Goal: Task Accomplishment & Management: Use online tool/utility

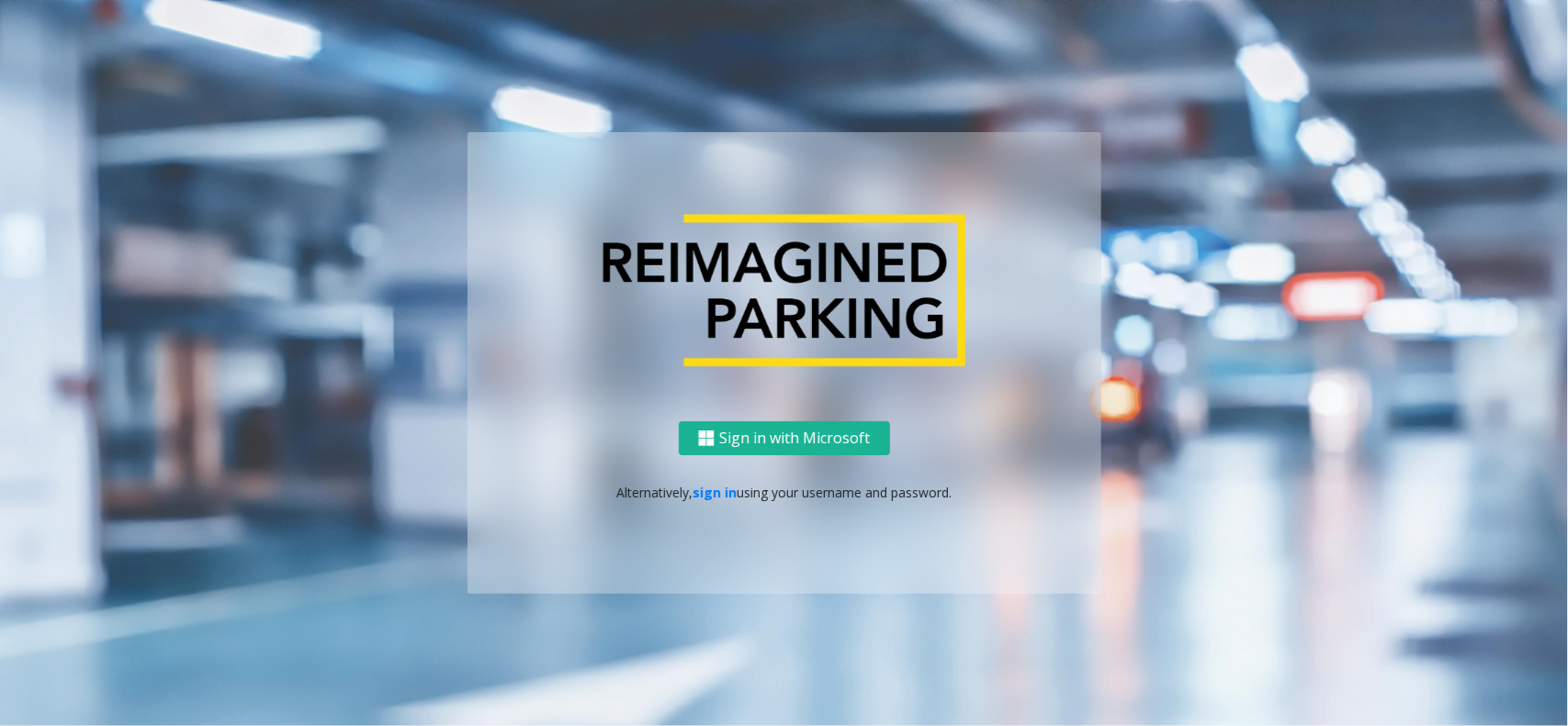
click at [718, 502] on p "Alternatively, sign in using your username and password." at bounding box center [784, 492] width 597 height 19
click at [718, 501] on p "Alternatively, sign in using your username and password." at bounding box center [784, 492] width 597 height 19
click at [726, 489] on link "sign in" at bounding box center [714, 492] width 45 height 18
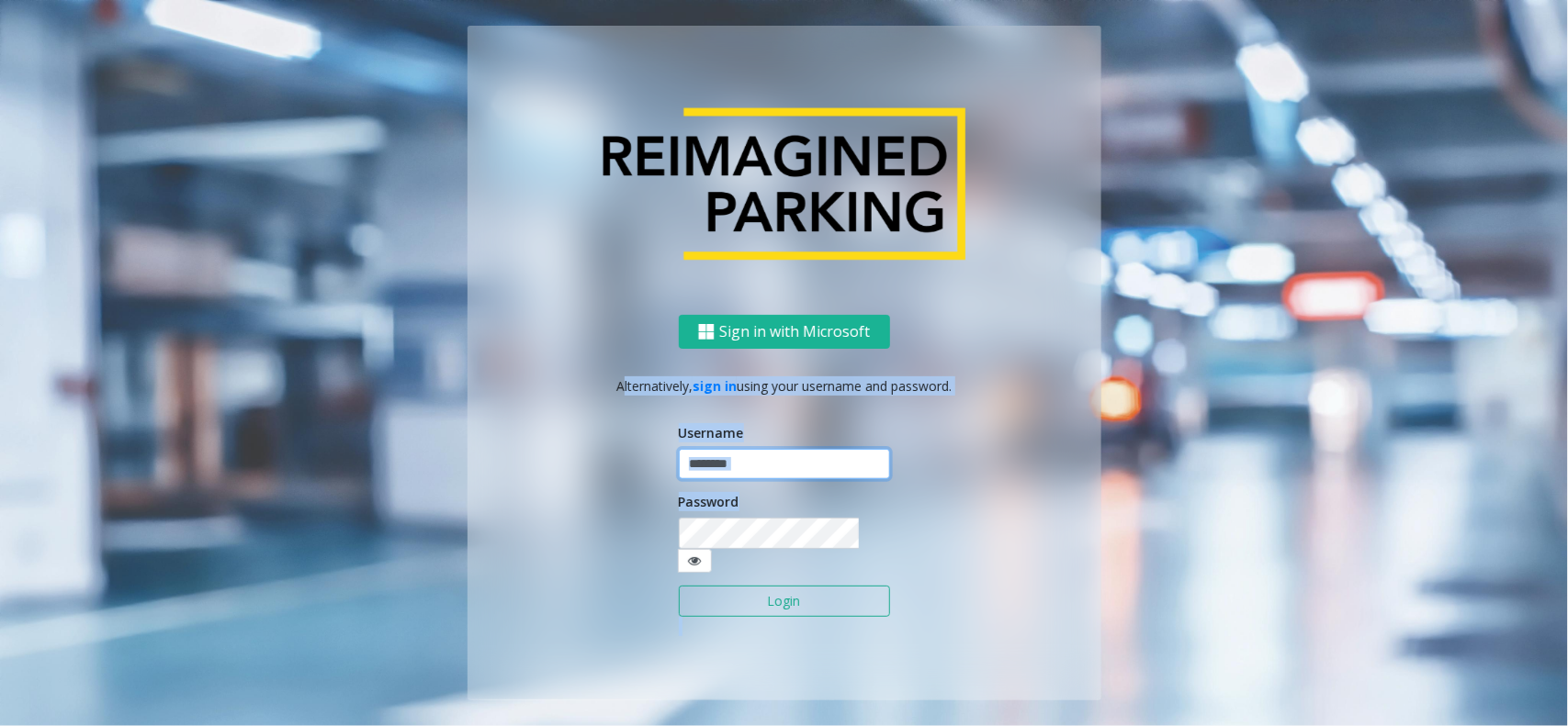
type input "**********"
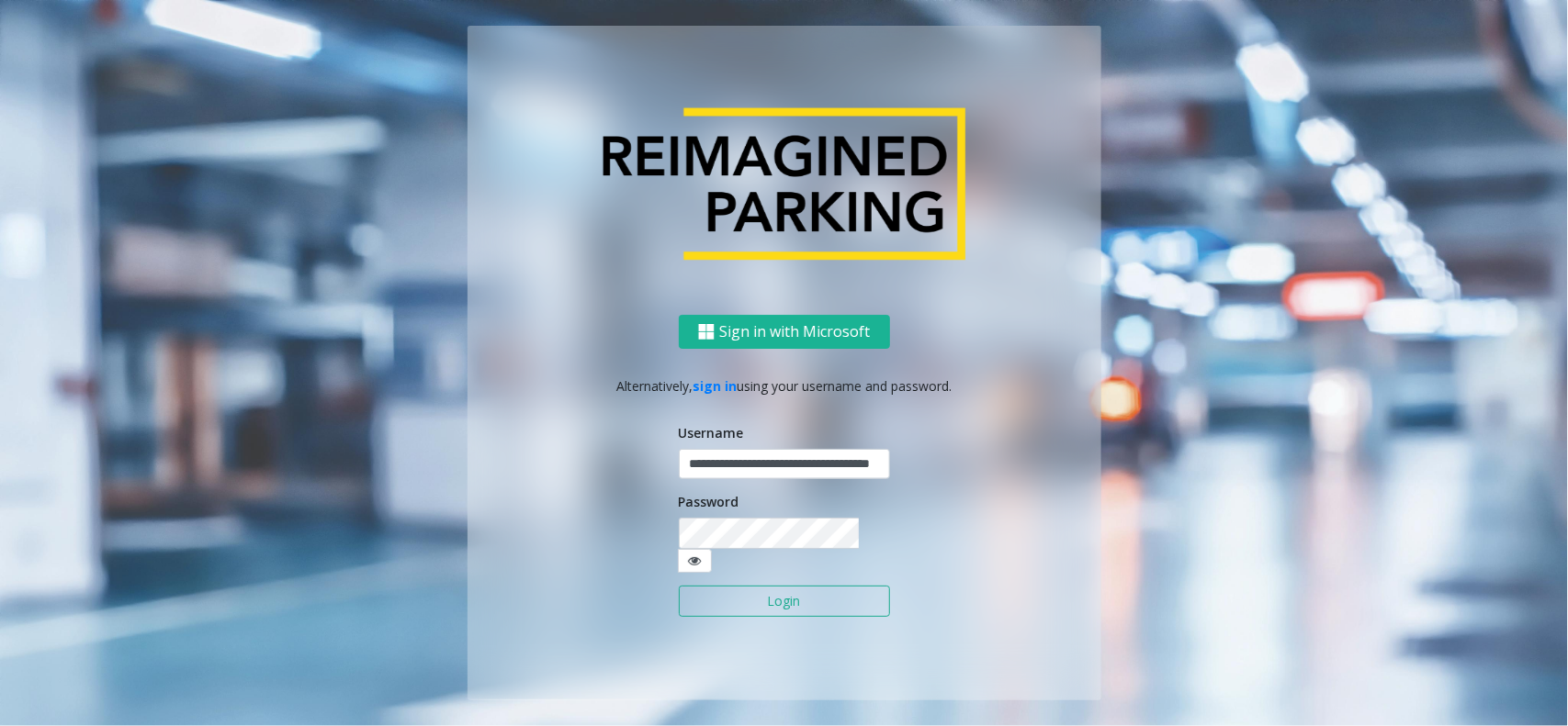
click at [753, 480] on input "**********" at bounding box center [785, 465] width 212 height 32
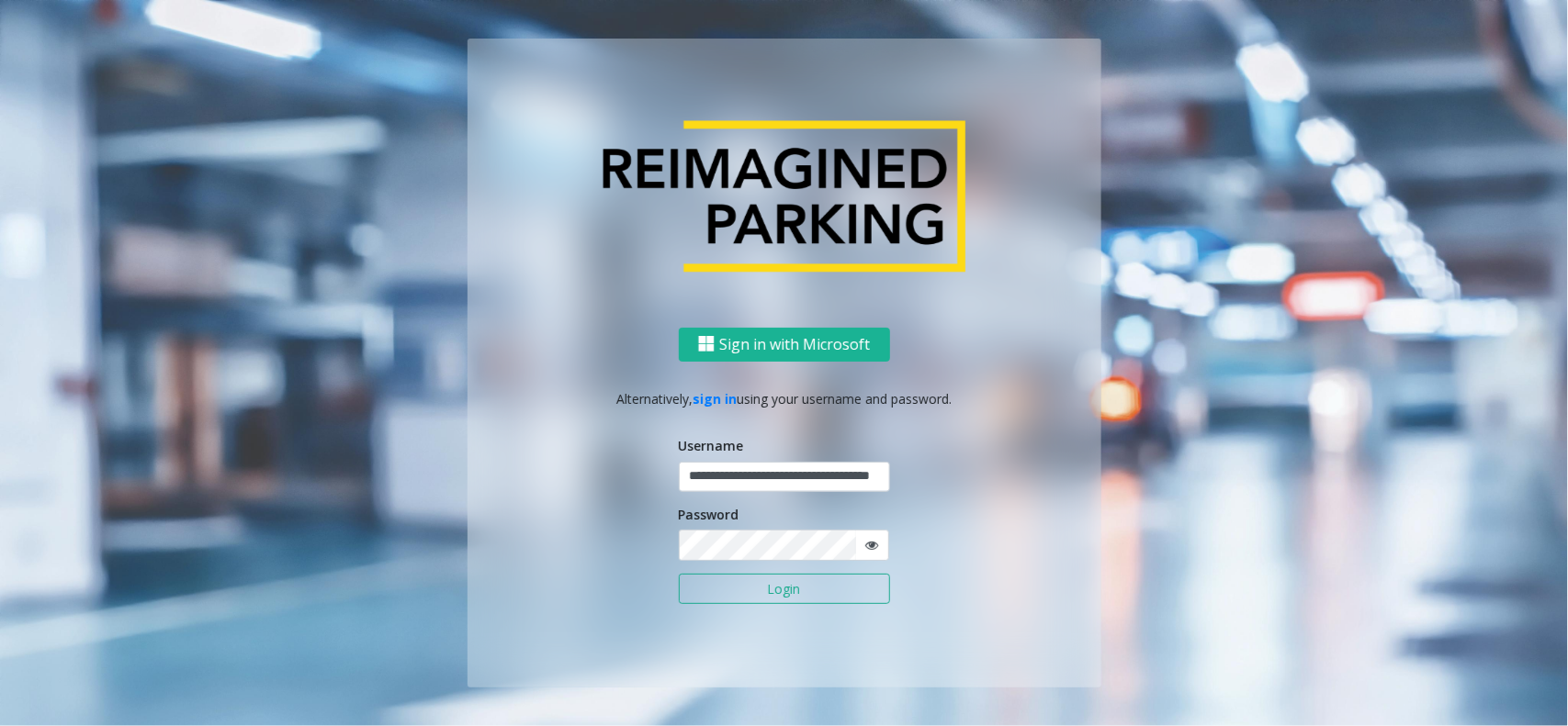
click at [768, 597] on button "Login" at bounding box center [785, 590] width 212 height 32
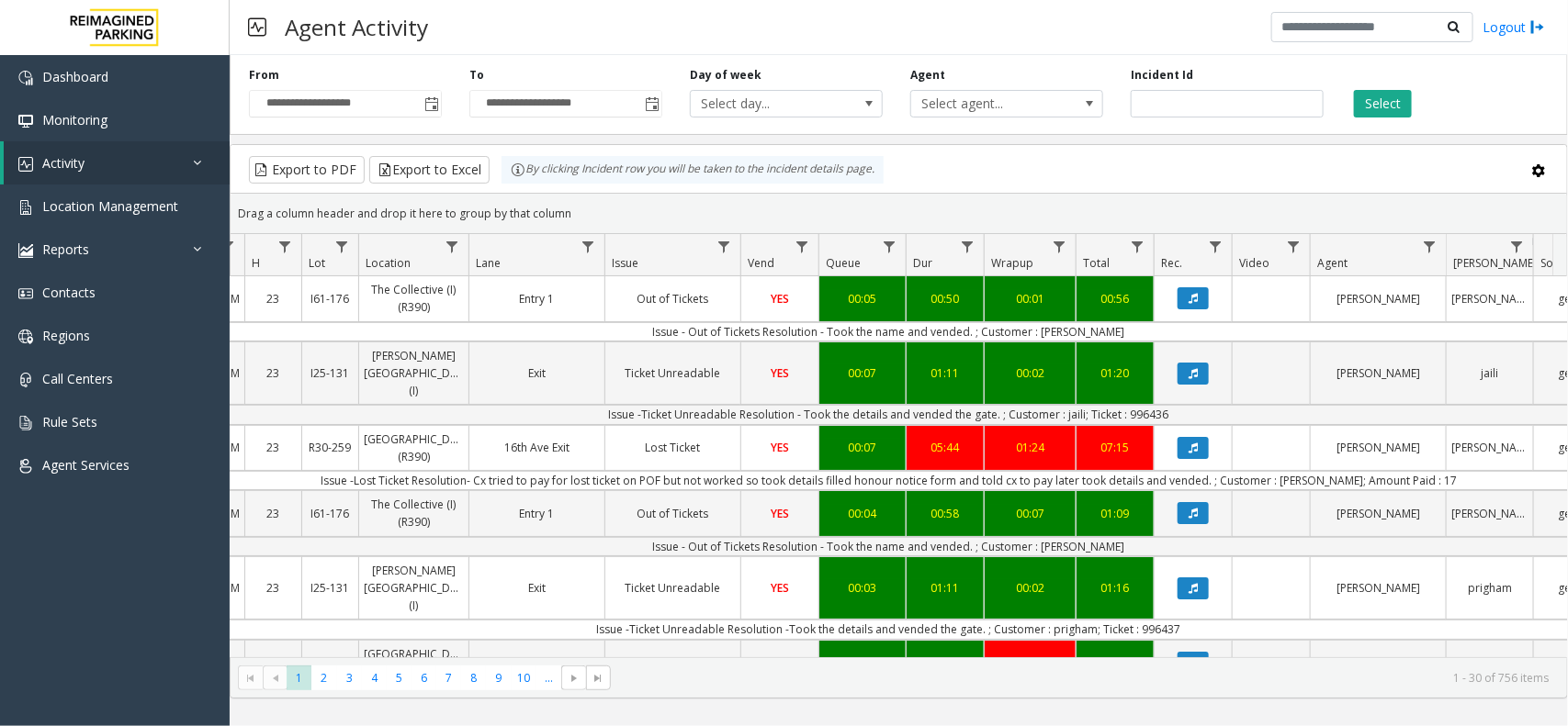
scroll to position [0, 231]
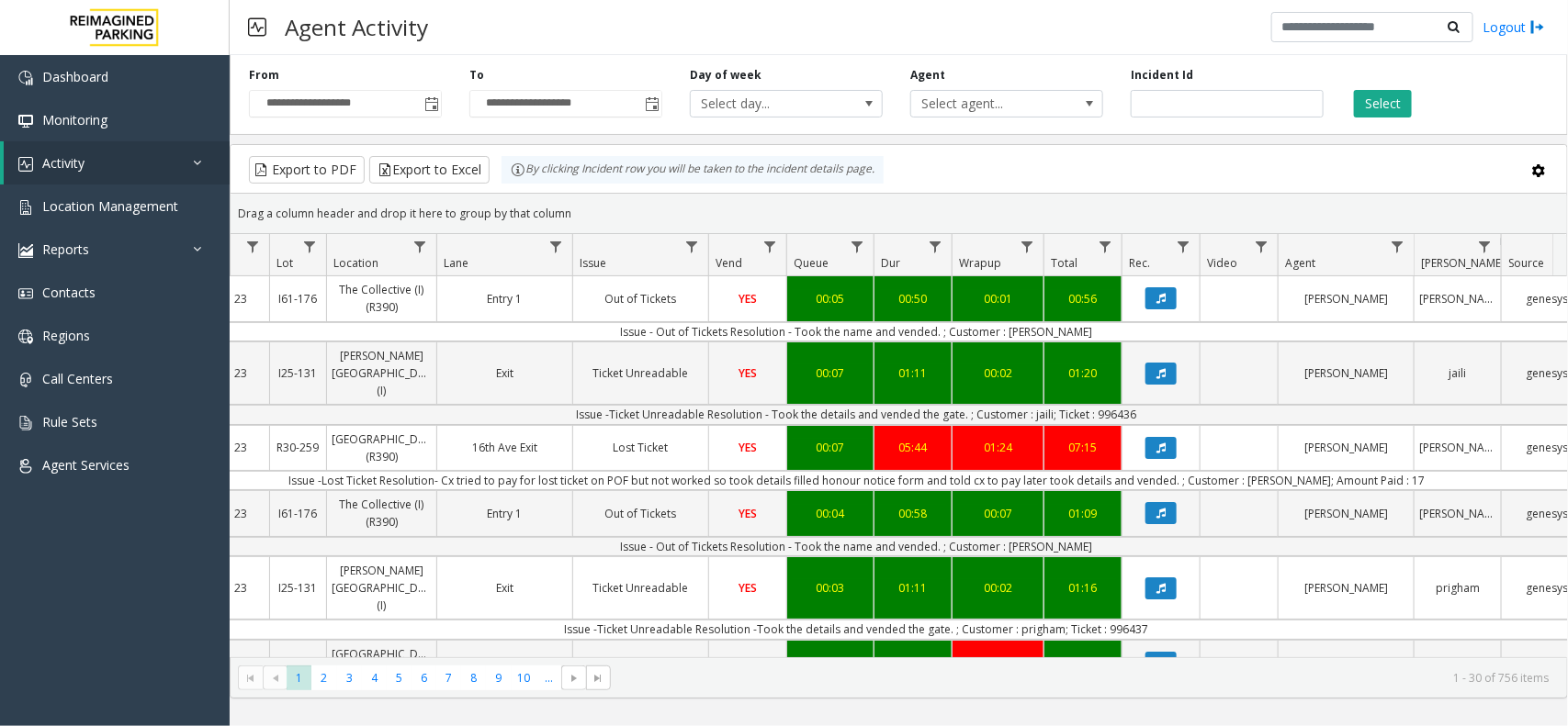
click at [1392, 84] on div "Select" at bounding box center [1447, 92] width 221 height 50
click at [1389, 95] on button "Select" at bounding box center [1382, 104] width 58 height 28
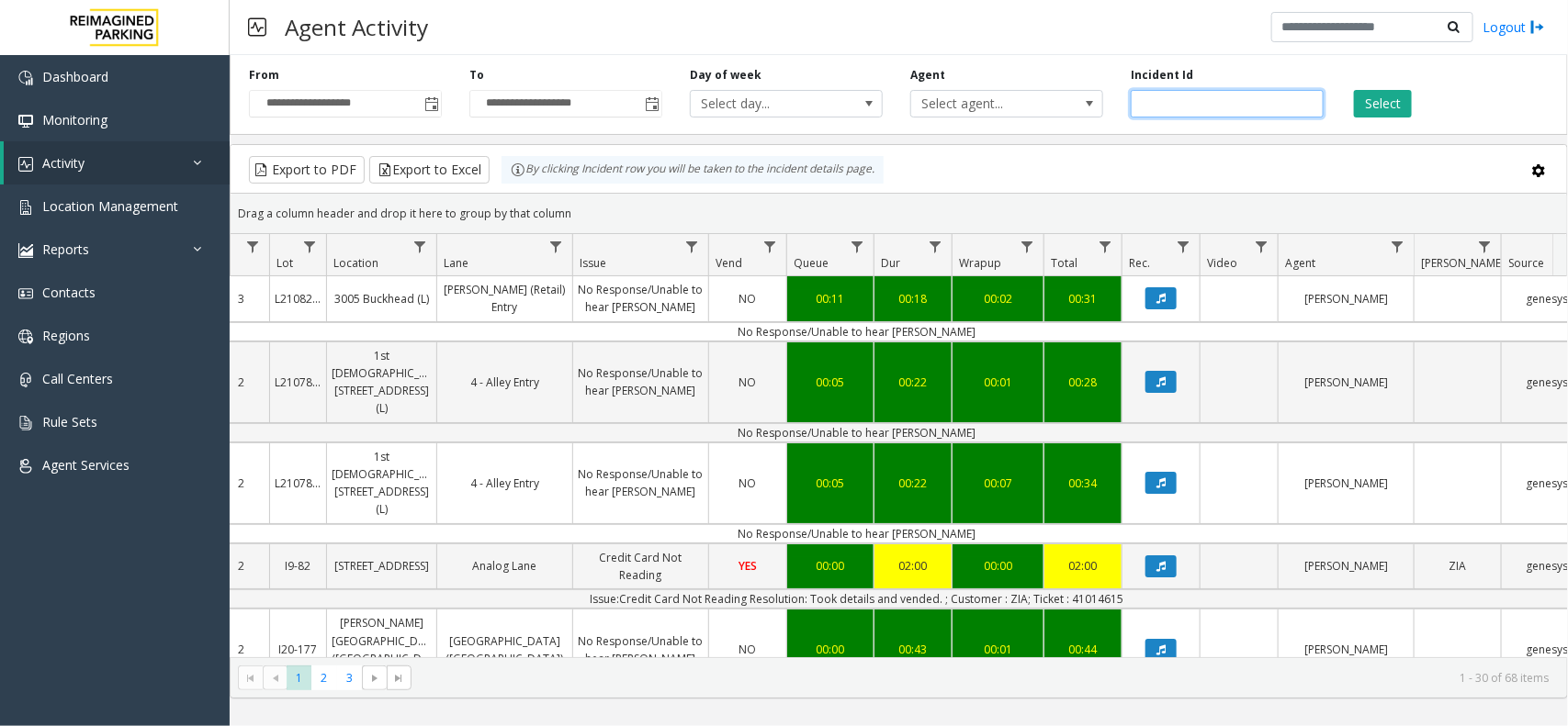
click at [1183, 97] on input "number" at bounding box center [1227, 104] width 193 height 28
paste input "*******"
type input "*******"
click at [1416, 120] on div "**********" at bounding box center [898, 91] width 1338 height 87
click at [1394, 110] on button "Select" at bounding box center [1382, 104] width 58 height 28
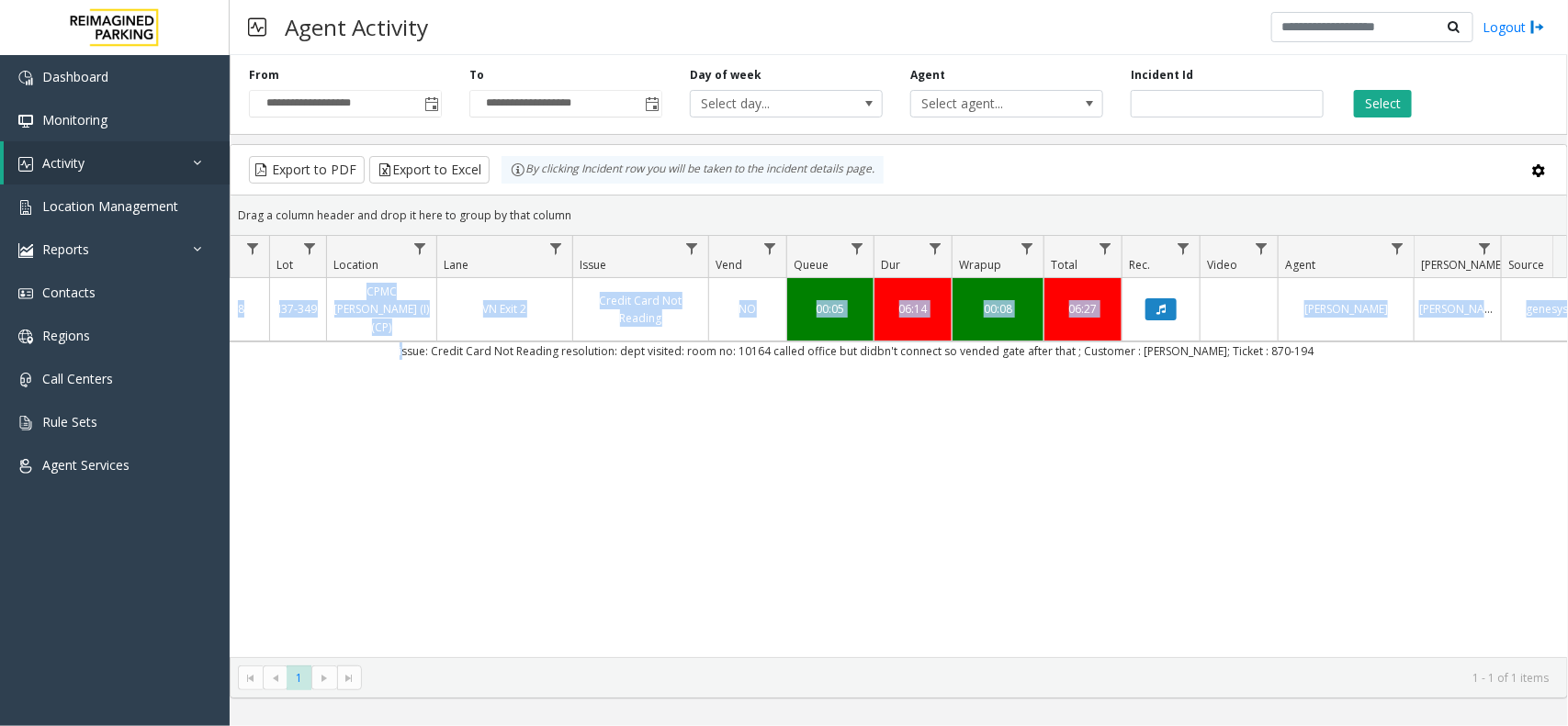
drag, startPoint x: 412, startPoint y: 336, endPoint x: 864, endPoint y: 361, distance: 452.7
click at [864, 361] on div "4094054 Oct 6, 2025 08:22:55 AM 8 I37-349 CPMC Van Ness (I) (CP) VN Exit 2 Cred…" at bounding box center [898, 467] width 1336 height 379
click at [847, 379] on div "4094054 Oct 6, 2025 08:22:55 AM 8 I37-349 CPMC Van Ness (I) (CP) VN Exit 2 Cred…" at bounding box center [898, 467] width 1336 height 379
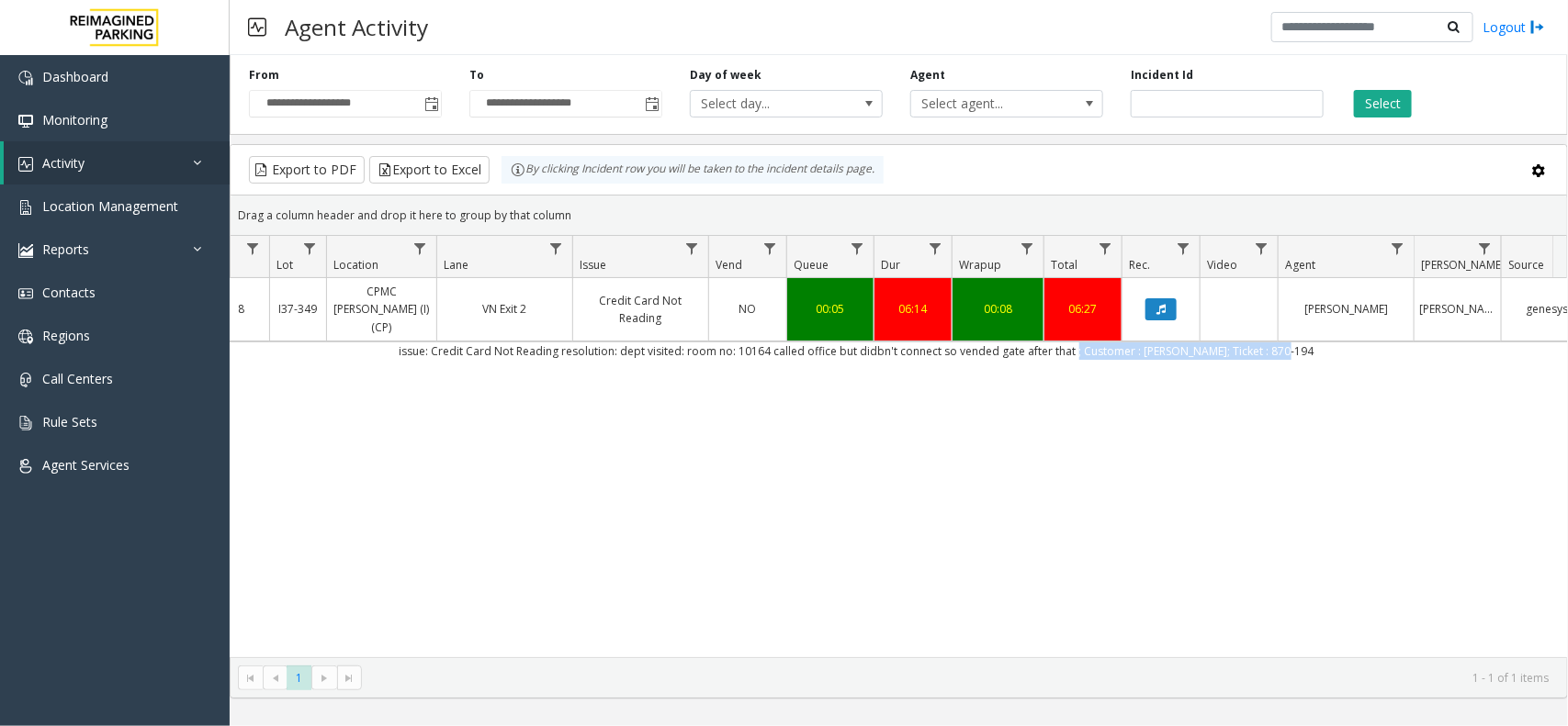
drag, startPoint x: 1316, startPoint y: 335, endPoint x: 1088, endPoint y: 339, distance: 228.0
click at [1088, 341] on td "issue: Credit Card Not Reading resolution: dept visited: room no: 10164 called …" at bounding box center [856, 350] width 1656 height 19
click at [990, 402] on div "4094054 Oct 6, 2025 08:22:55 AM 8 I37-349 CPMC Van Ness (I) (CP) VN Exit 2 Cred…" at bounding box center [898, 467] width 1336 height 379
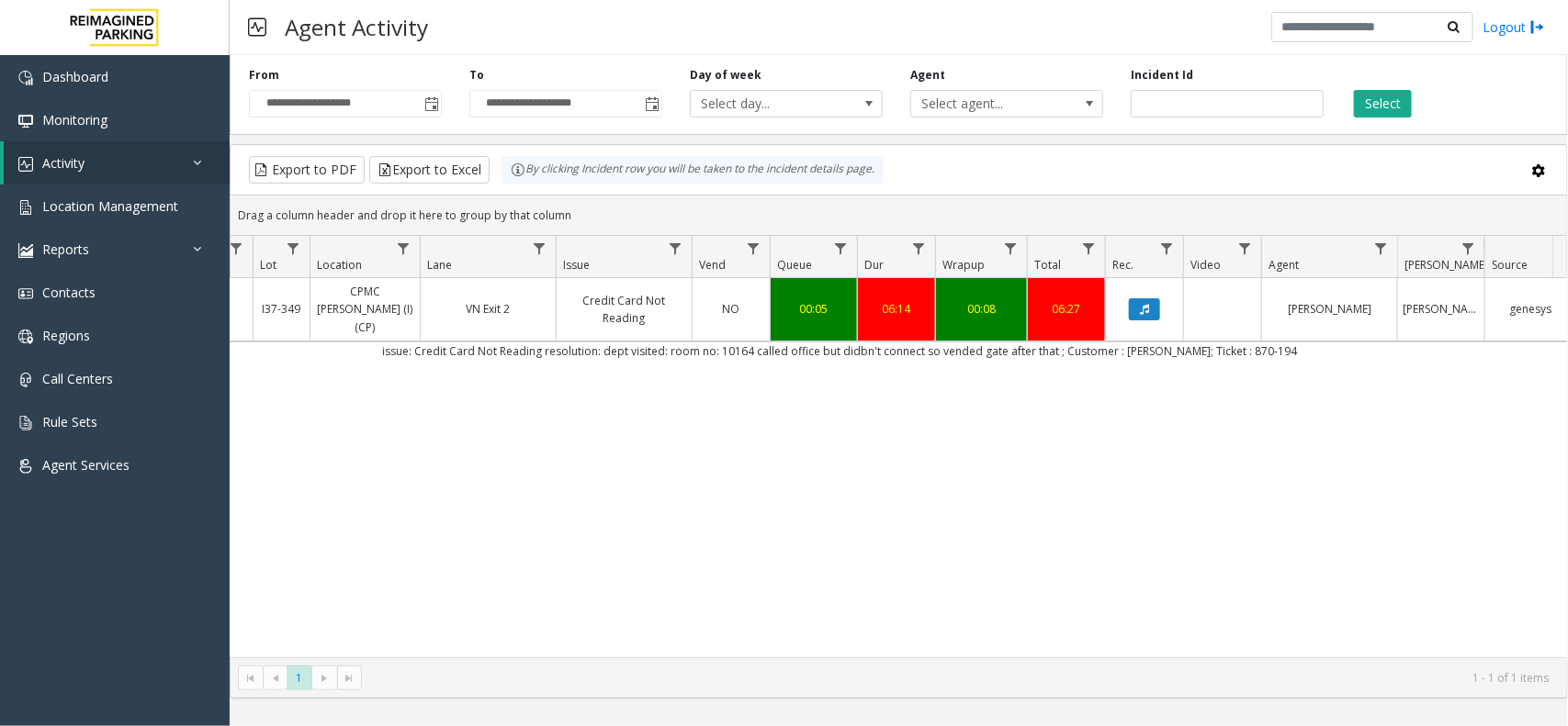
scroll to position [0, 251]
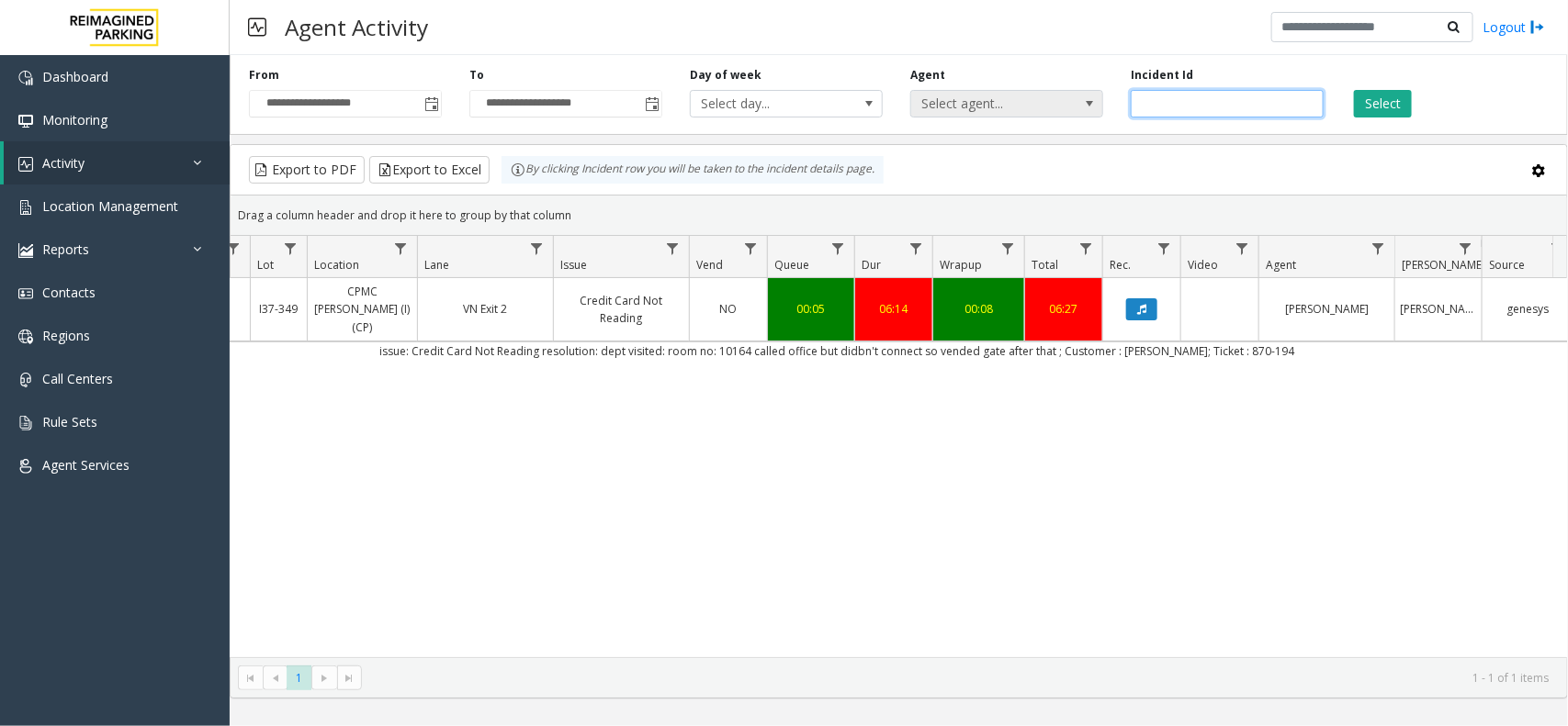
drag, startPoint x: 1196, startPoint y: 99, endPoint x: 1095, endPoint y: 111, distance: 101.7
click at [1095, 111] on div "**********" at bounding box center [898, 91] width 1338 height 87
click at [1366, 116] on button "Select" at bounding box center [1382, 104] width 58 height 28
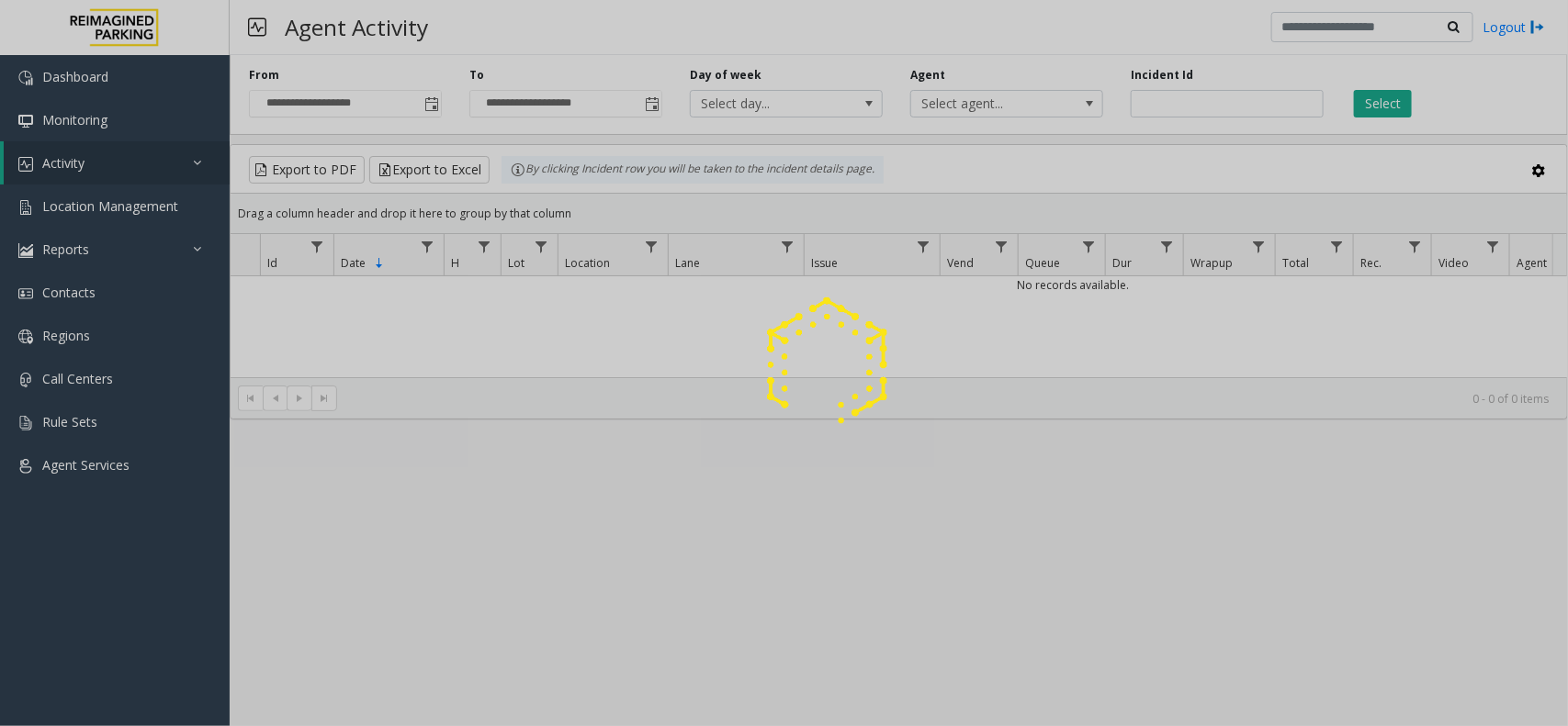
click at [161, 199] on span "Location Management" at bounding box center [110, 206] width 136 height 18
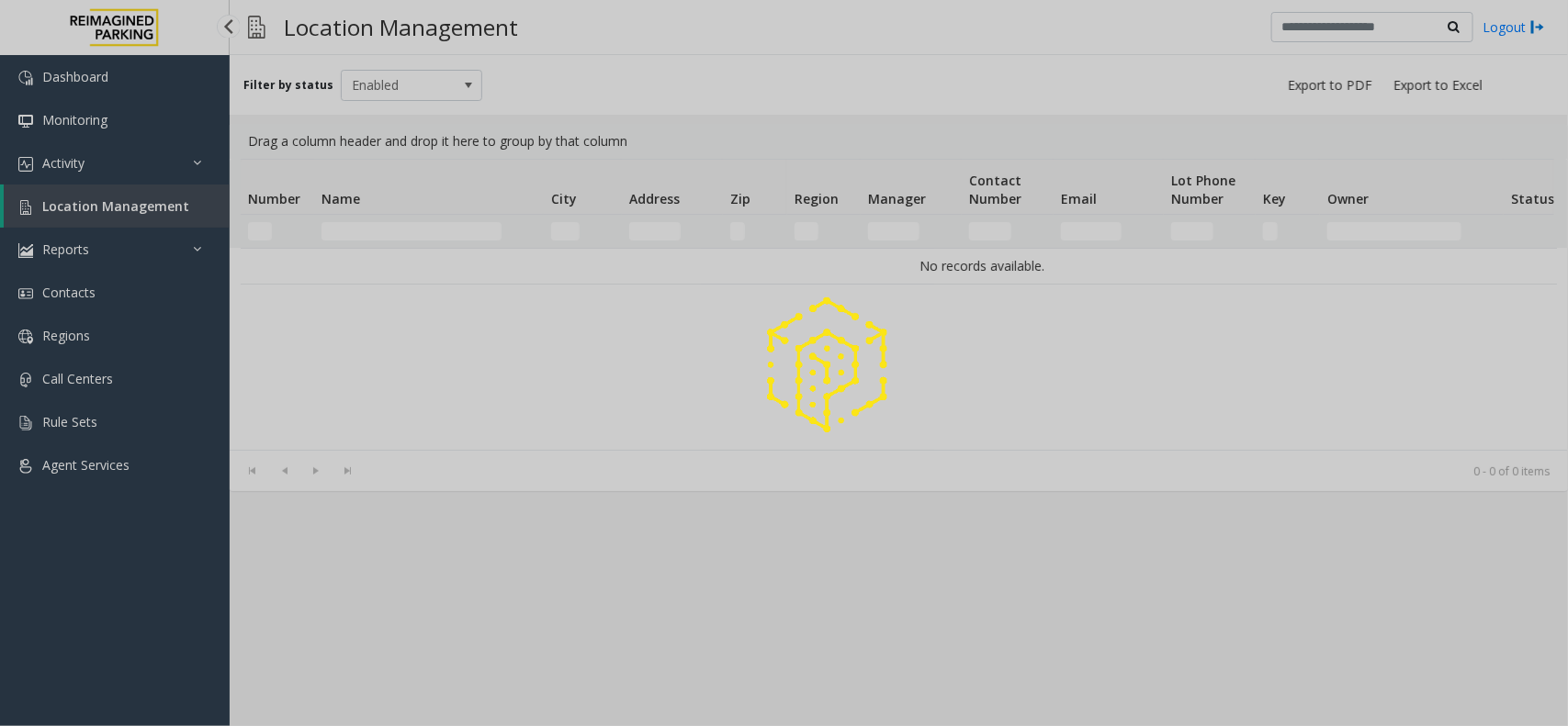
click at [161, 199] on div at bounding box center [784, 363] width 1568 height 726
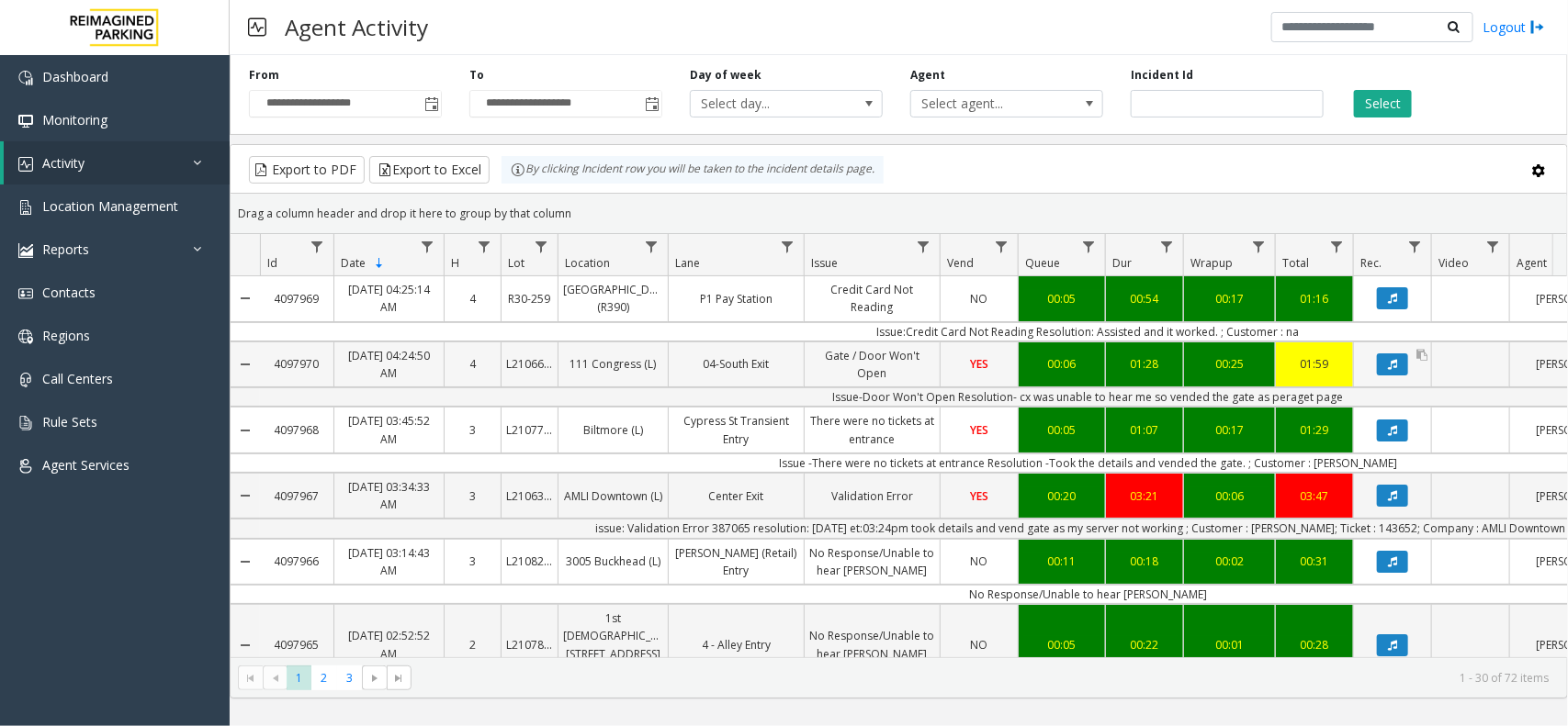
scroll to position [0, 251]
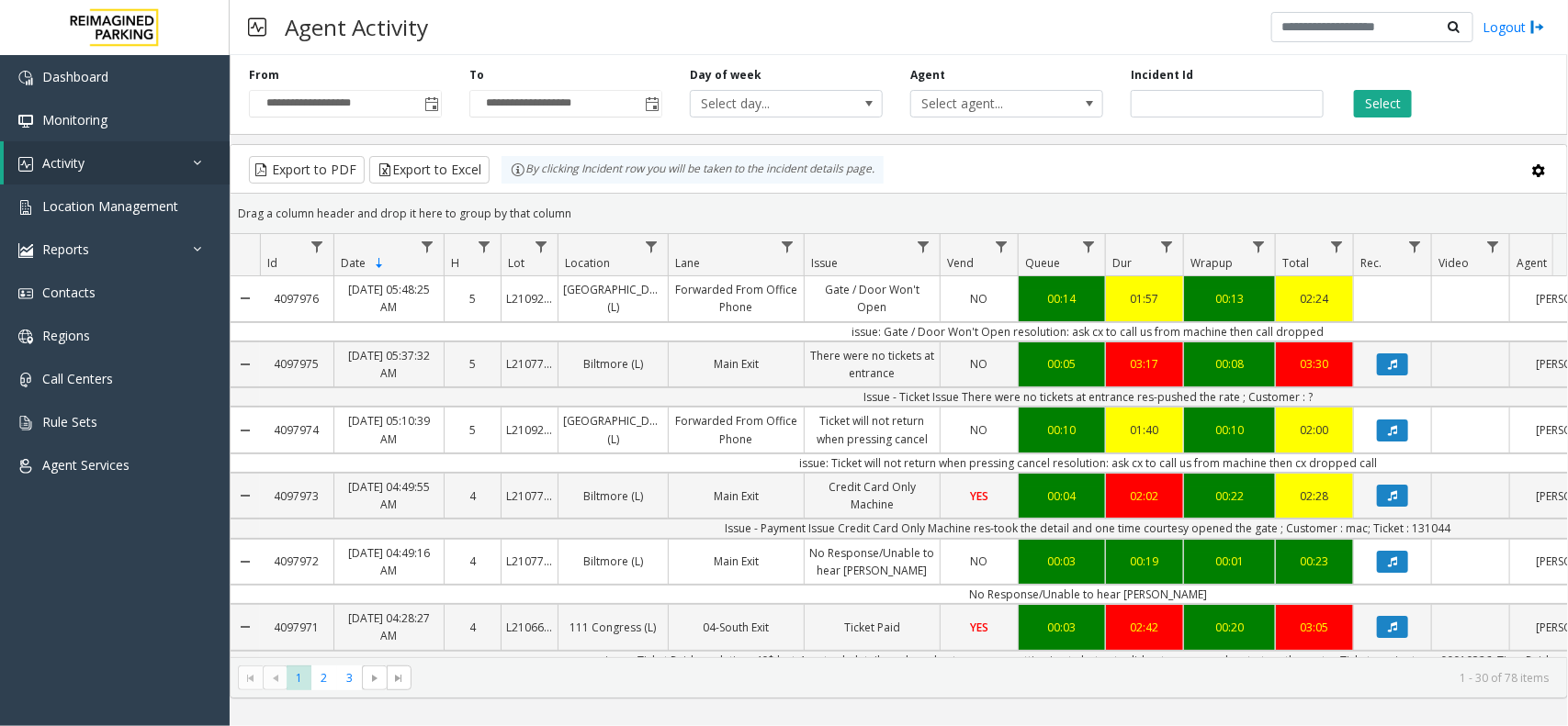
scroll to position [0, 251]
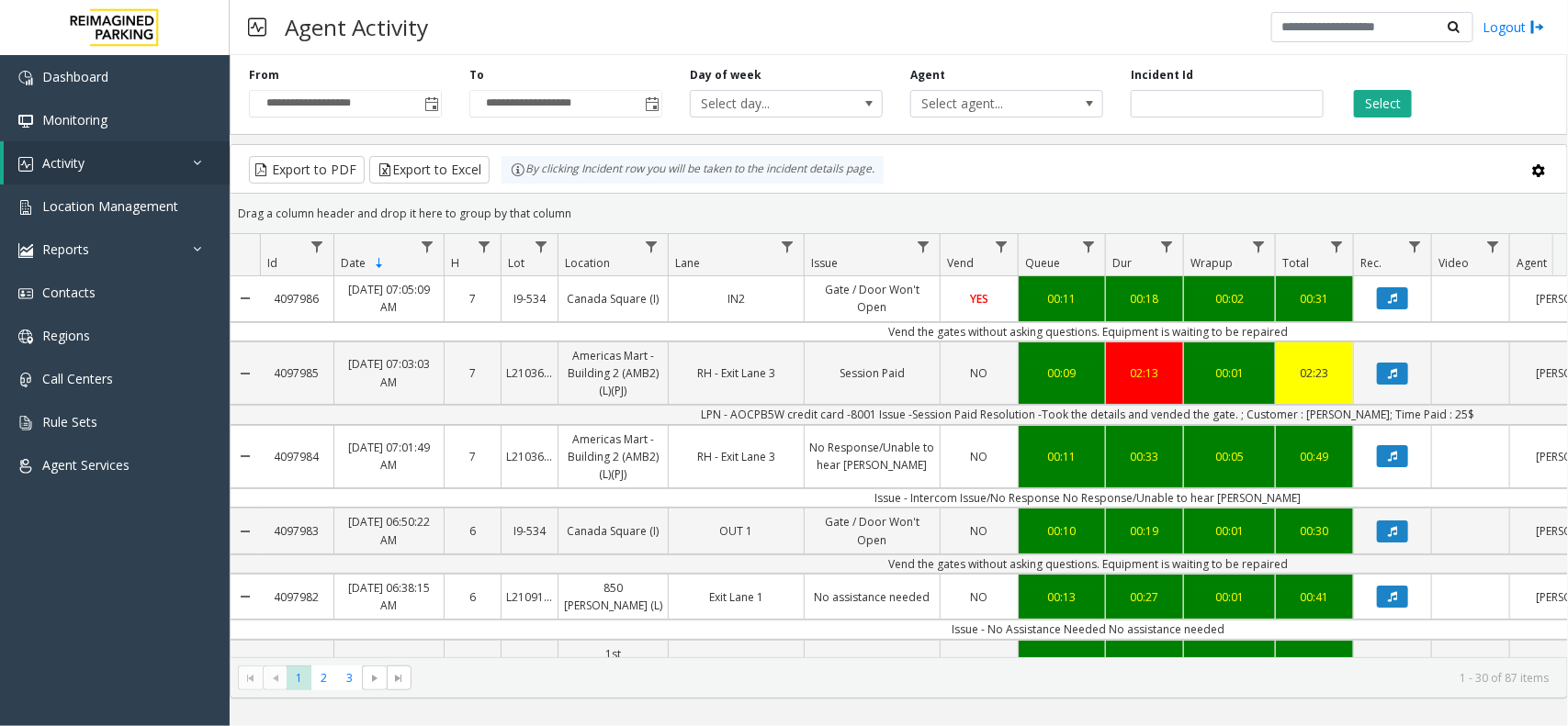
scroll to position [0, 251]
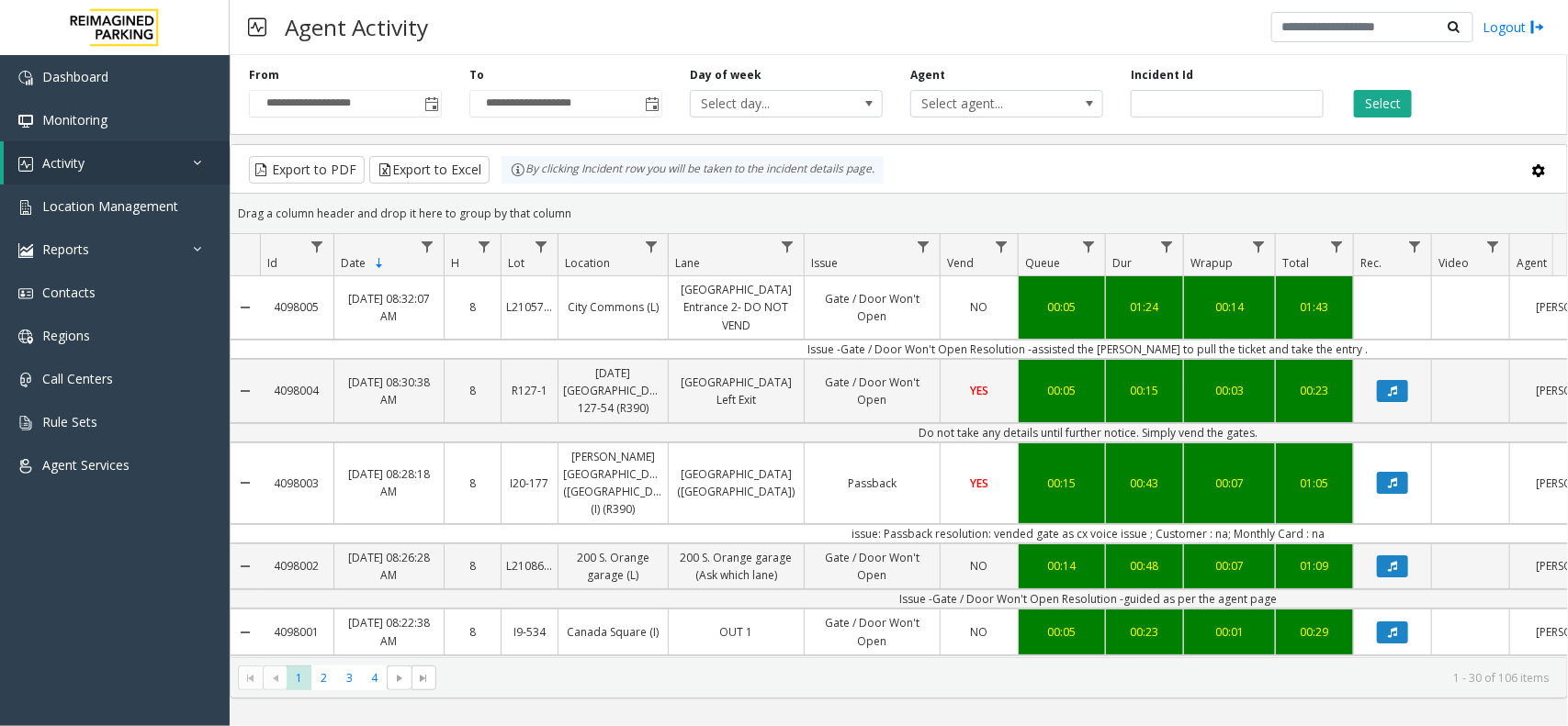
scroll to position [0, 251]
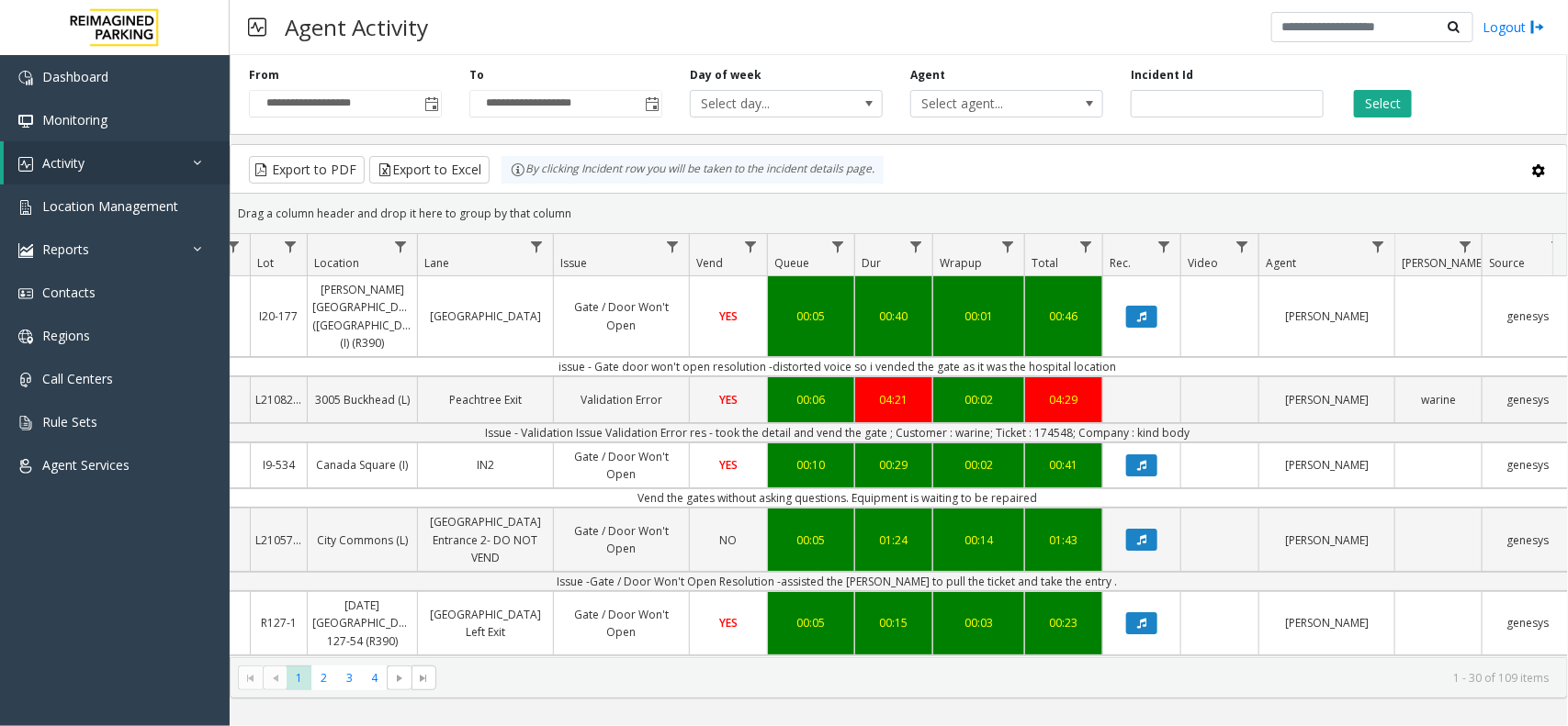
click at [1354, 90] on button "Select" at bounding box center [1382, 104] width 58 height 28
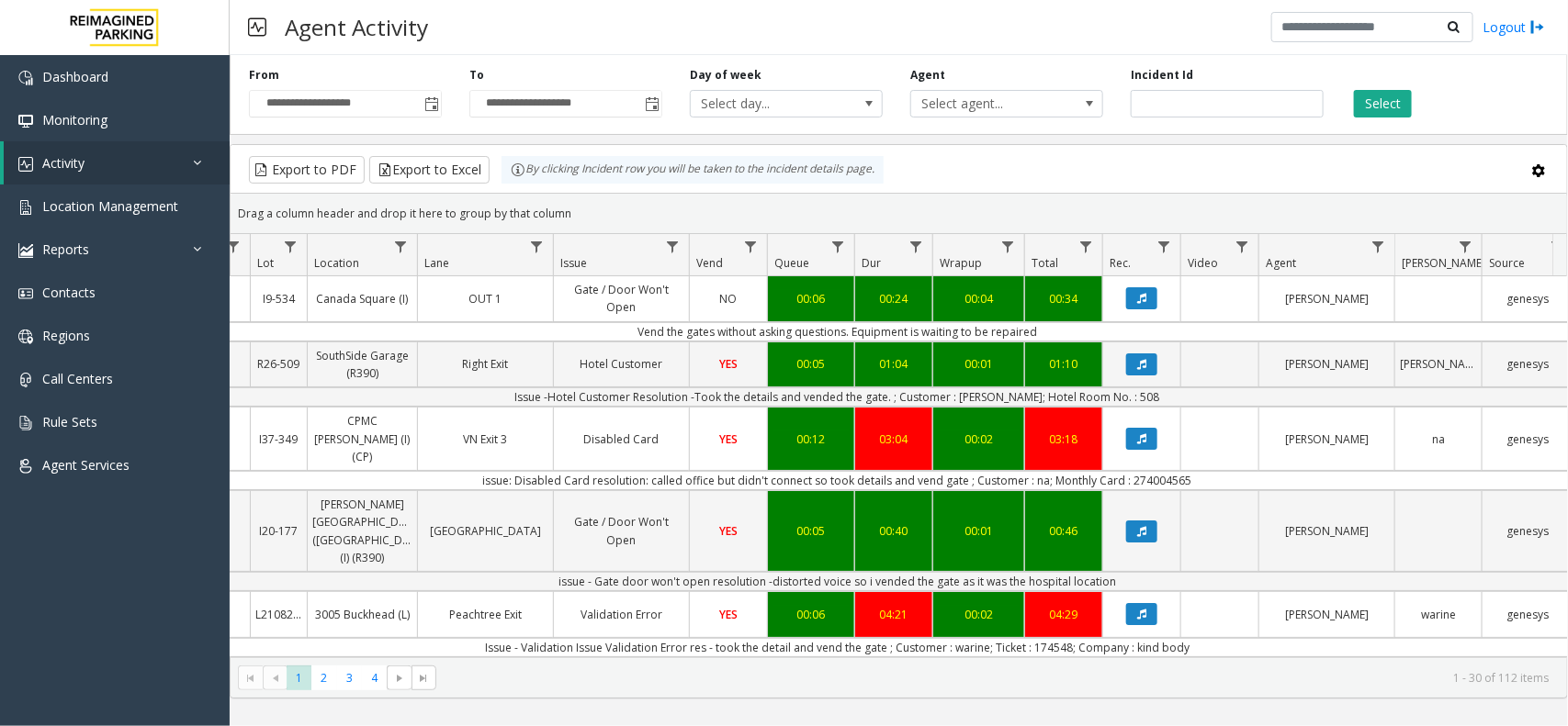
click at [945, 160] on div "Export to PDF Export to Excel By clicking Incident row you will be taken to the…" at bounding box center [898, 170] width 1305 height 28
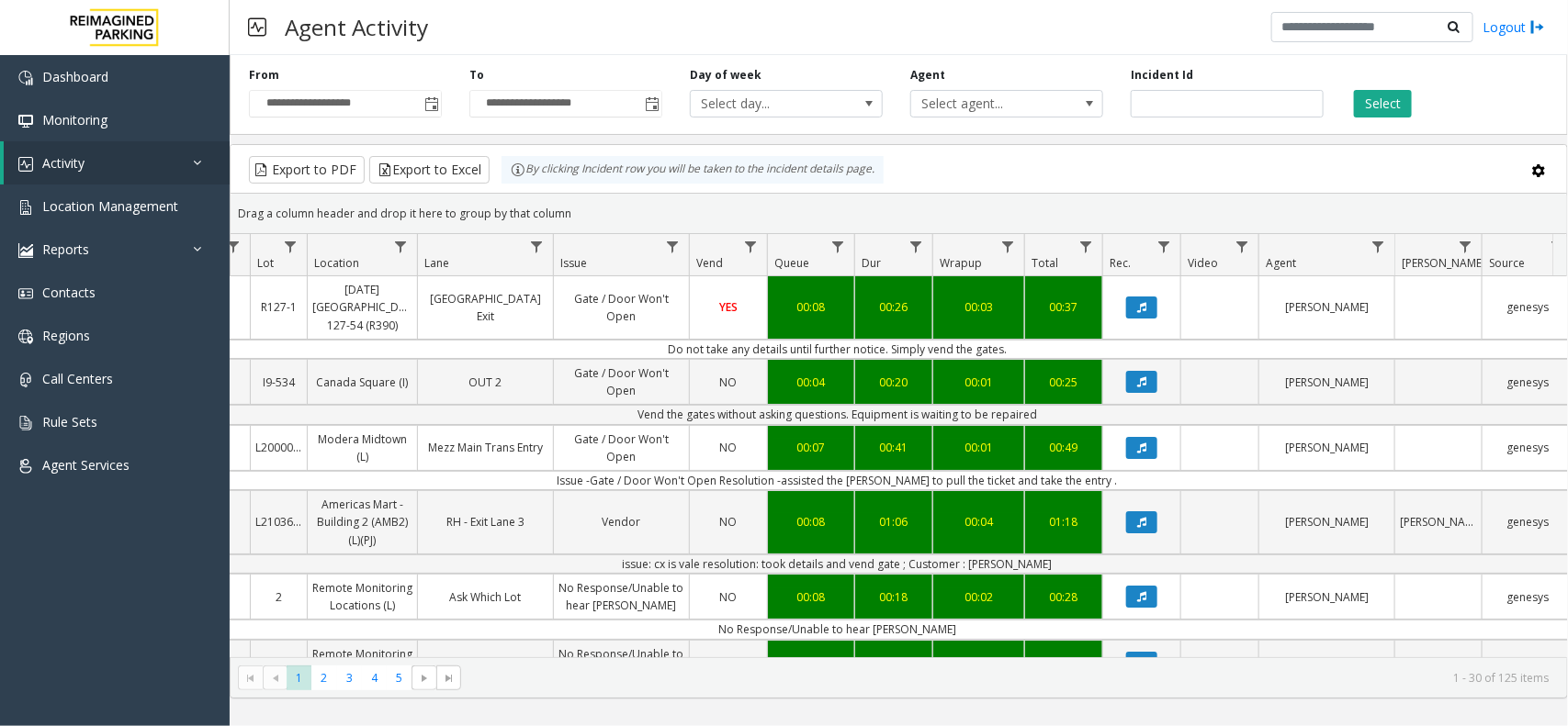
drag, startPoint x: 581, startPoint y: 218, endPoint x: 508, endPoint y: 167, distance: 89.1
click at [508, 167] on kendo-grid "Export to PDF Export to Excel By clicking Incident row you will be taken to the…" at bounding box center [898, 421] width 1338 height 554
click at [626, 217] on div "Drag a column header and drop it here to group by that column" at bounding box center [898, 213] width 1336 height 32
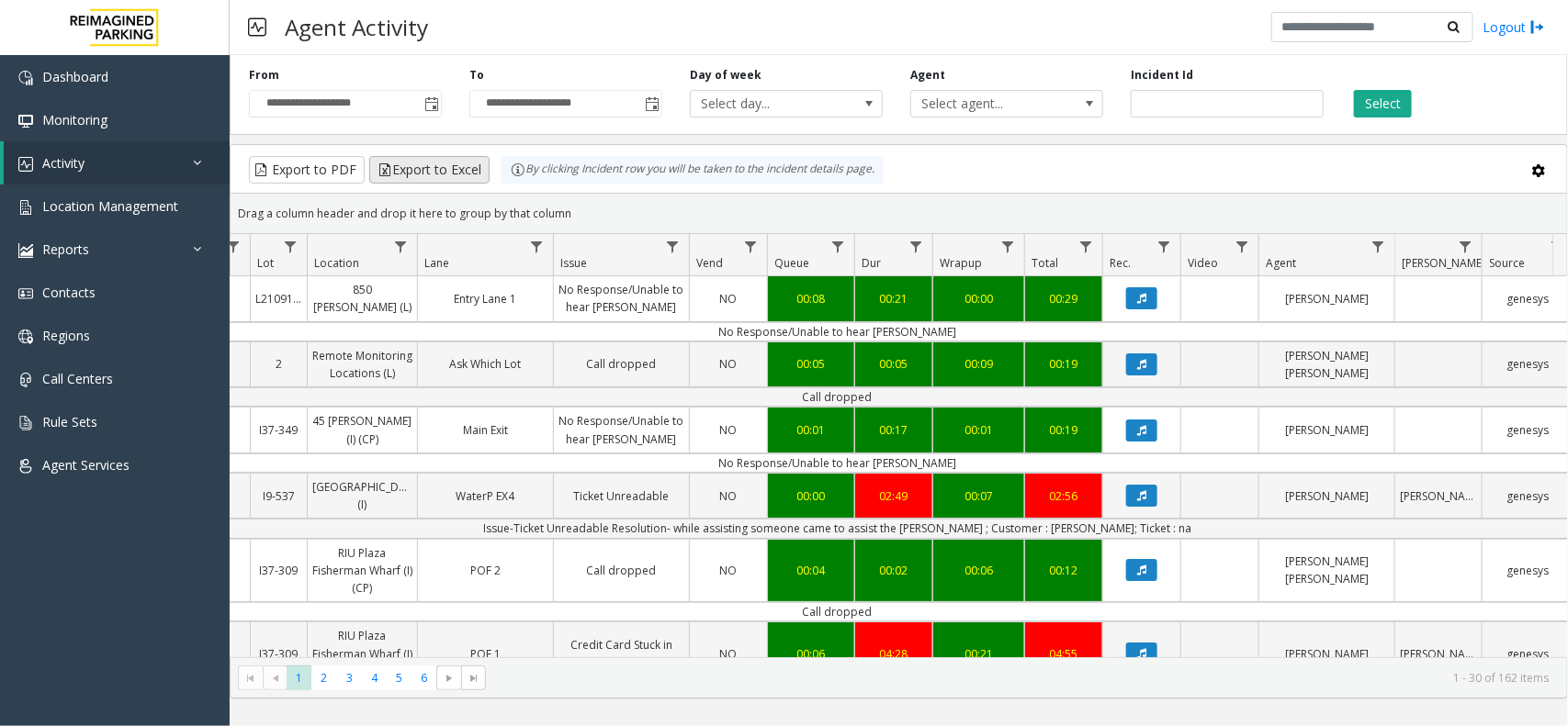
drag, startPoint x: 585, startPoint y: 214, endPoint x: 474, endPoint y: 161, distance: 123.0
click at [474, 161] on kendo-grid "Export to PDF Export to Excel By clicking Incident row you will be taken to the…" at bounding box center [898, 421] width 1338 height 554
click at [562, 188] on kendo-grid-toolbar "Export to PDF Export to Excel By clicking Incident row you will be taken to the…" at bounding box center [898, 169] width 1336 height 48
click at [590, 200] on div "Drag a column header and drop it here to group by that column" at bounding box center [898, 213] width 1336 height 32
drag, startPoint x: 584, startPoint y: 218, endPoint x: 508, endPoint y: 190, distance: 81.0
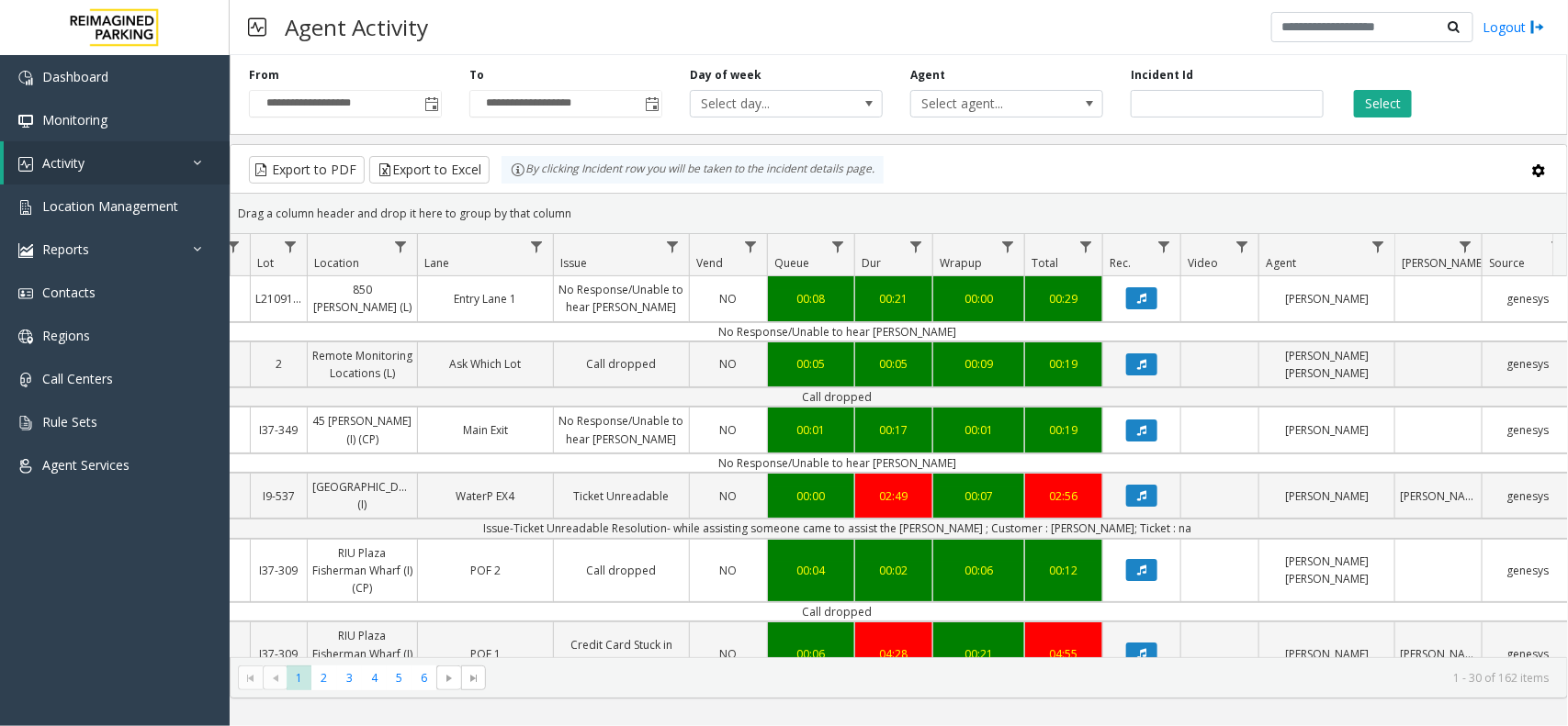
click at [508, 190] on kendo-grid "Export to PDF Export to Excel By clicking Incident row you will be taken to the…" at bounding box center [898, 421] width 1338 height 554
click at [567, 205] on div "Drag a column header and drop it here to group by that column" at bounding box center [898, 213] width 1336 height 32
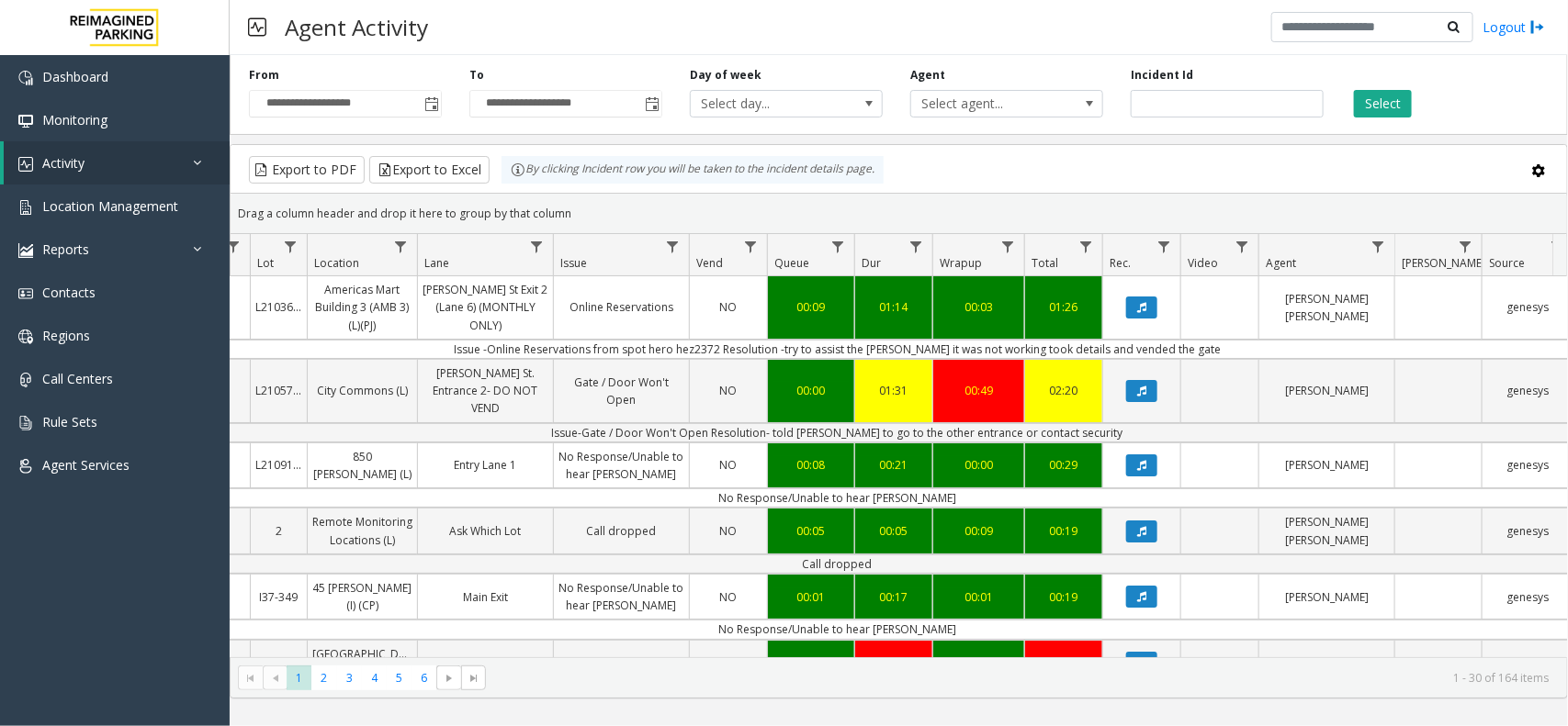
drag, startPoint x: 598, startPoint y: 225, endPoint x: 497, endPoint y: 188, distance: 107.6
click at [497, 188] on kendo-grid "Export to PDF Export to Excel By clicking Incident row you will be taken to the…" at bounding box center [898, 421] width 1338 height 554
click at [613, 209] on div "Drag a column header and drop it here to group by that column" at bounding box center [898, 213] width 1336 height 32
